Goal: Task Accomplishment & Management: Use online tool/utility

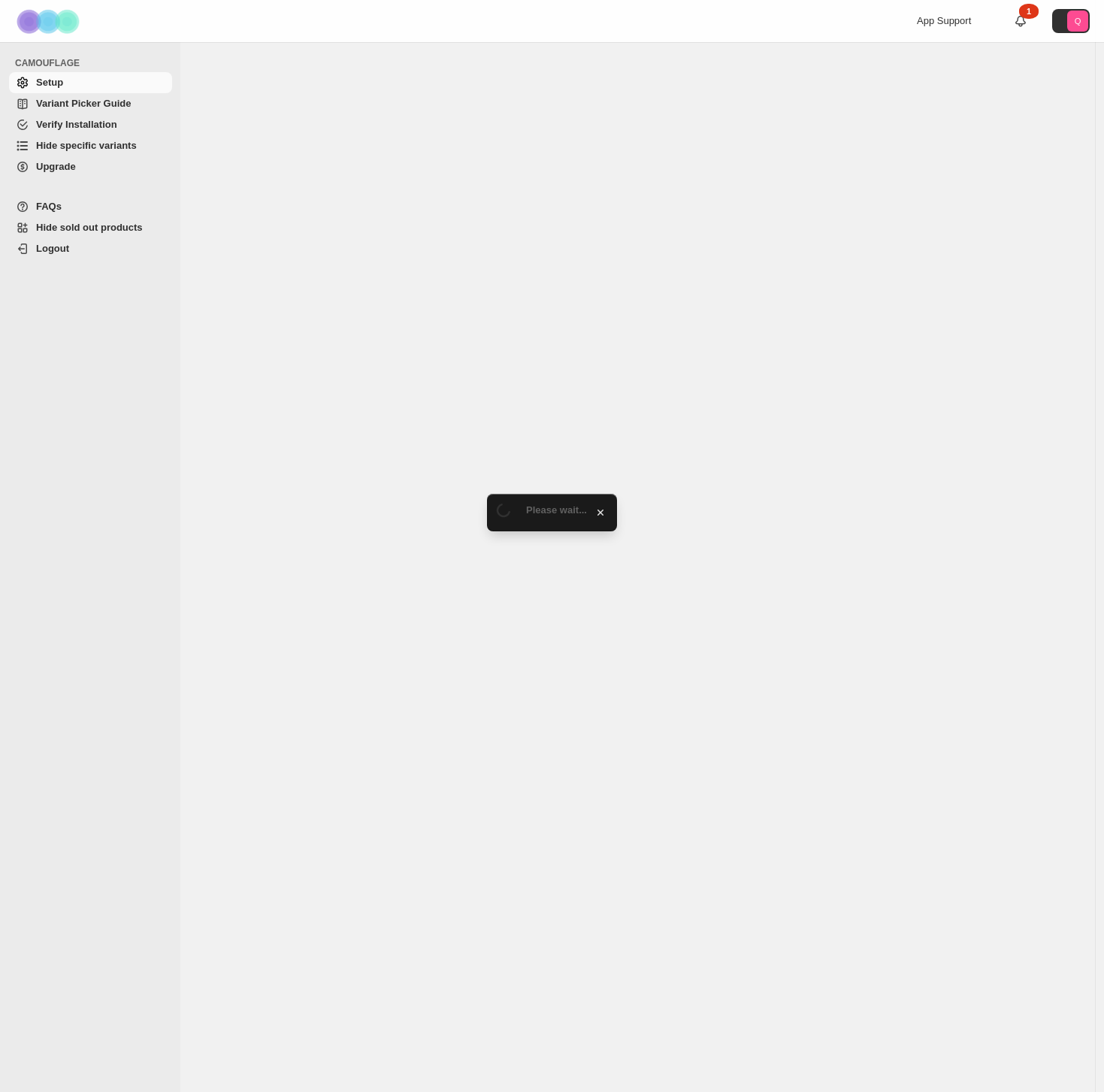
select select "**********"
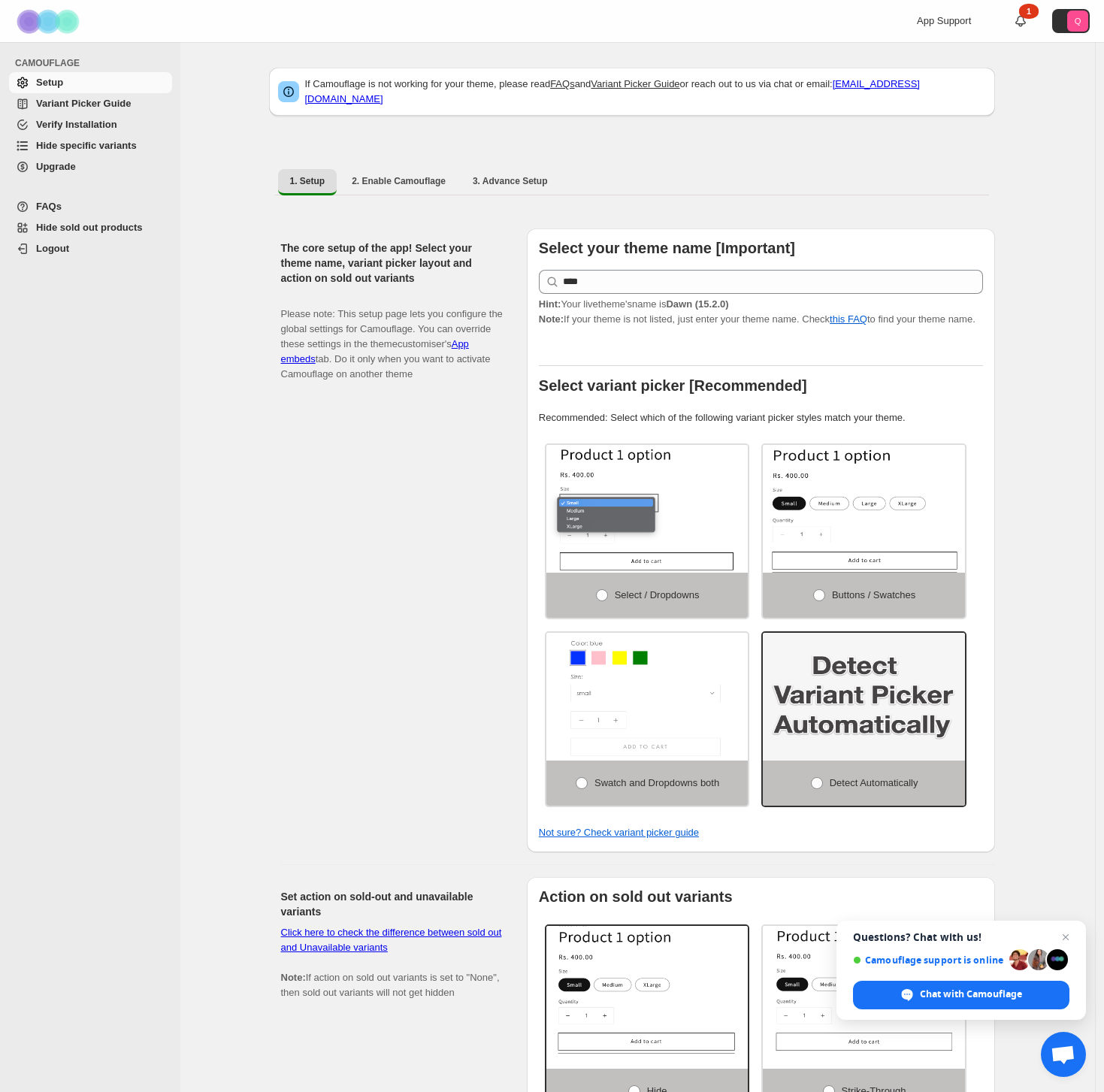
click at [123, 151] on span "Hide specific variants" at bounding box center [86, 145] width 101 height 11
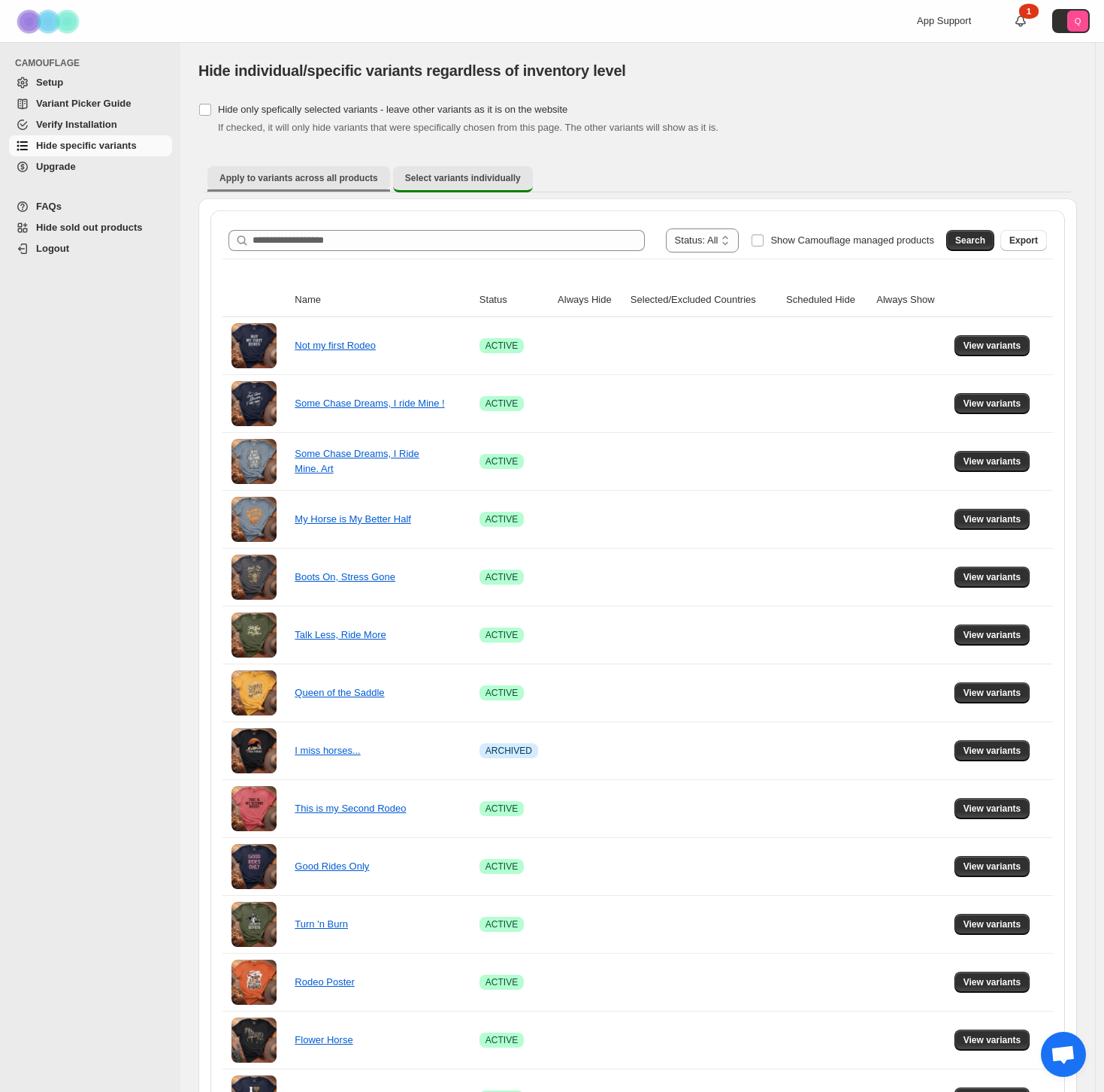
click at [253, 188] on button "Apply to variants across all products" at bounding box center [298, 178] width 182 height 24
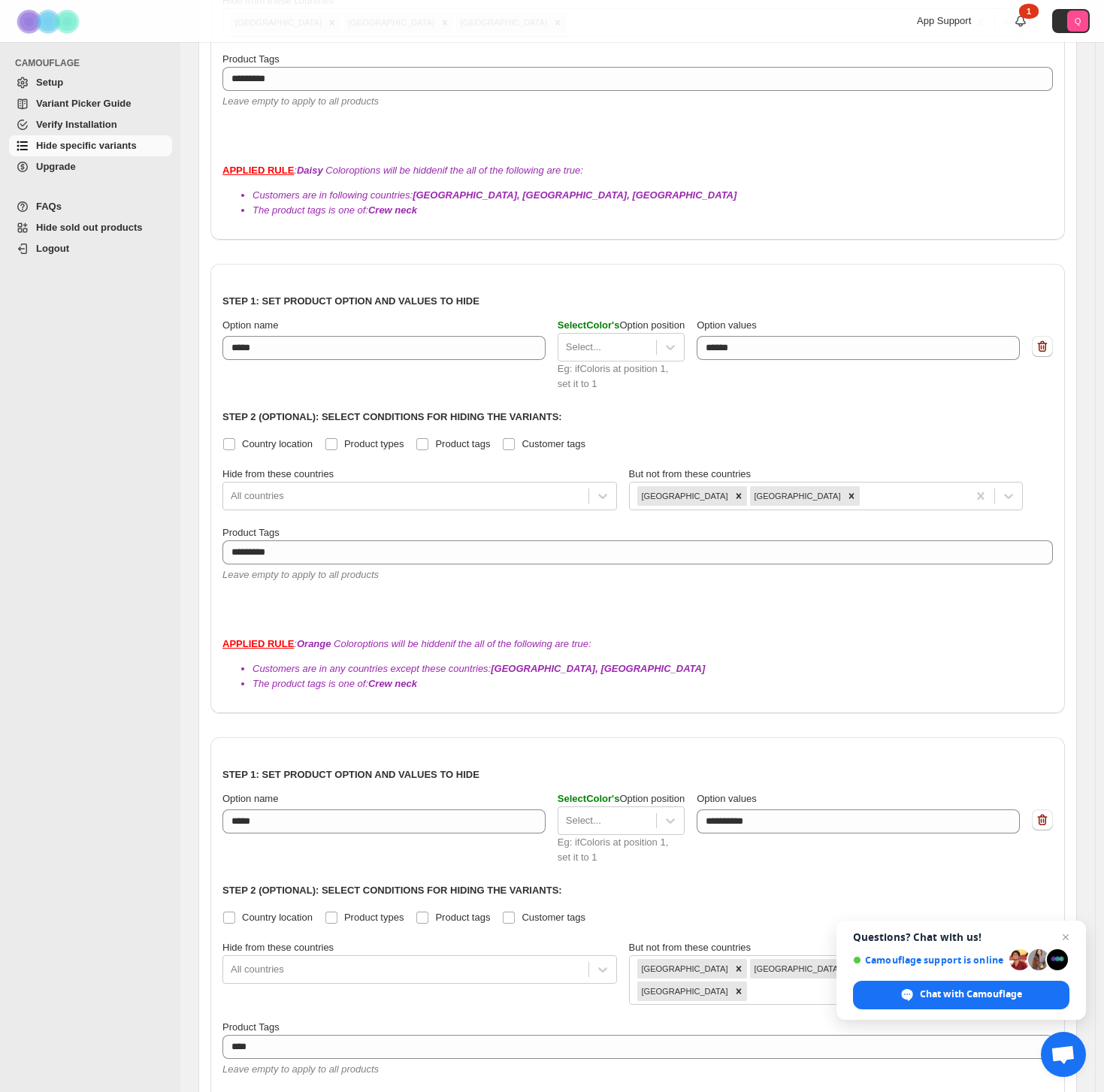
scroll to position [8238, 0]
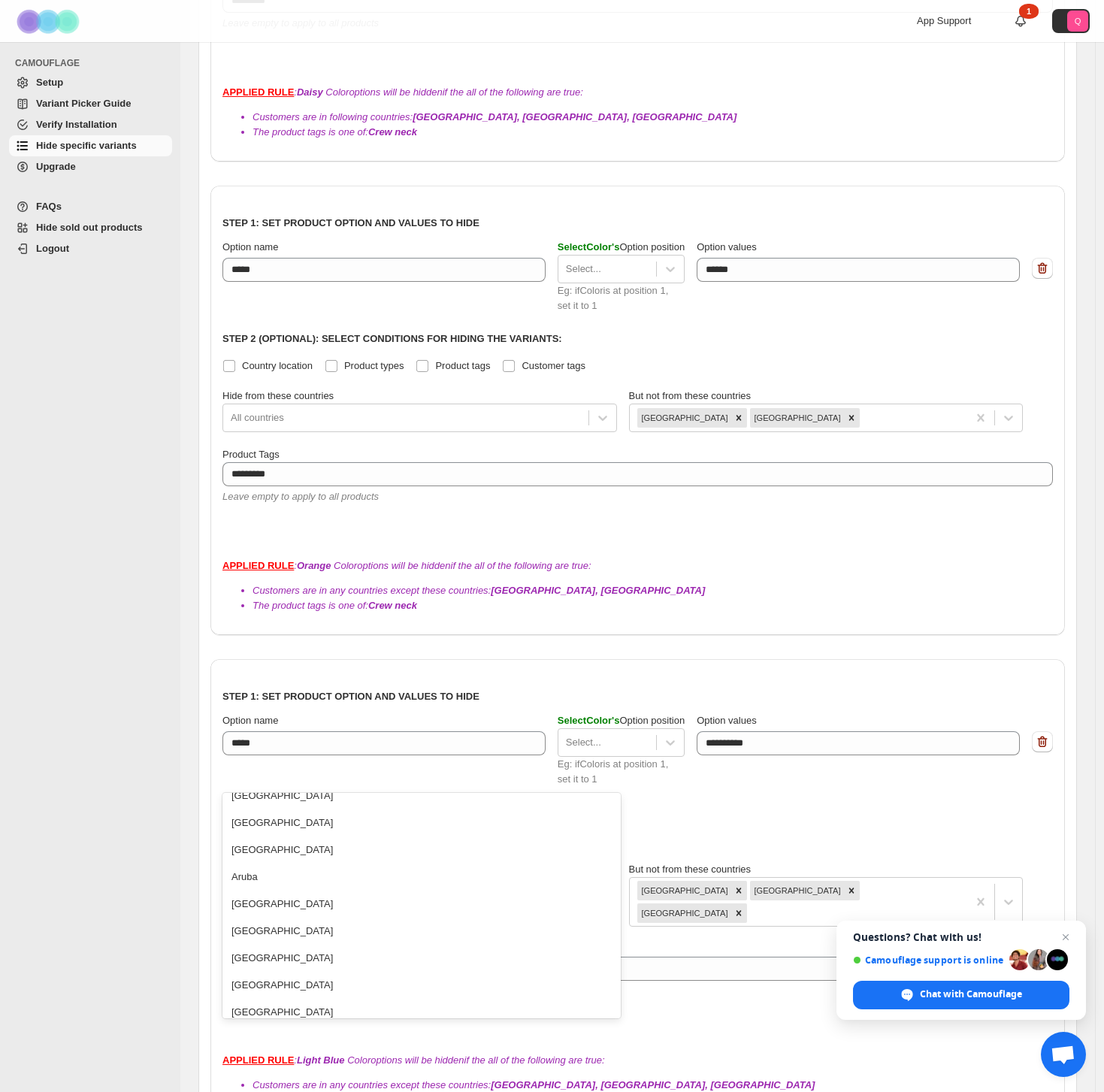
scroll to position [258, 0]
click at [470, 893] on div "[GEOGRAPHIC_DATA]" at bounding box center [421, 903] width 398 height 27
